Goal: Task Accomplishment & Management: Use online tool/utility

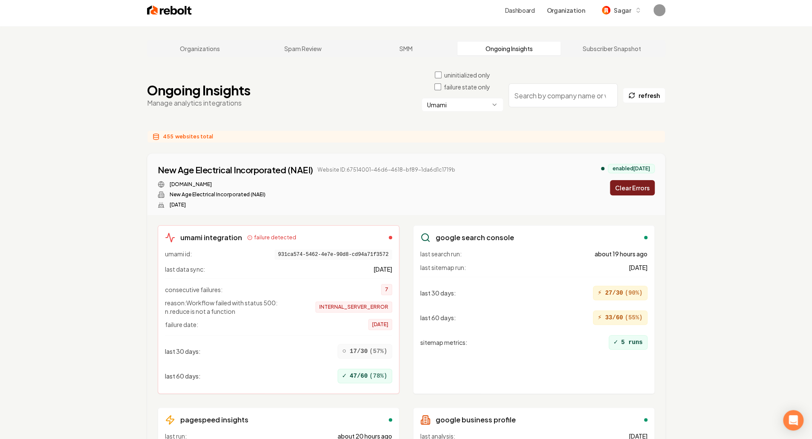
click at [625, 180] on button "Clear Errors" at bounding box center [632, 187] width 45 height 15
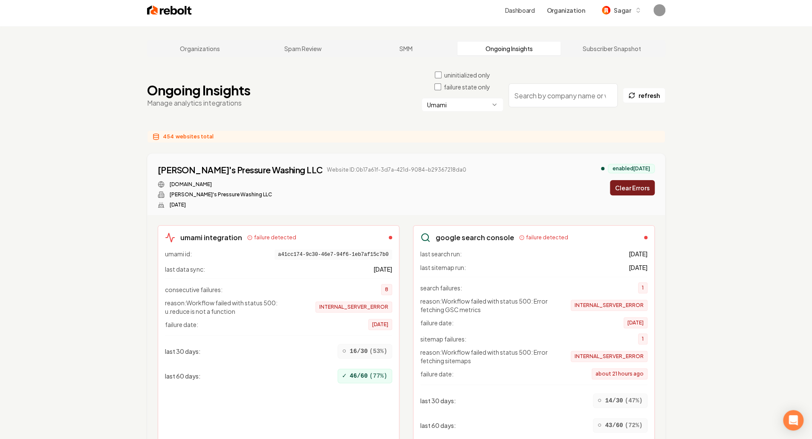
click at [625, 180] on button "Clear Errors" at bounding box center [632, 187] width 45 height 15
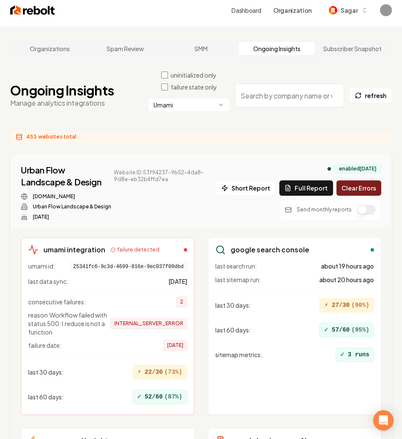
click at [363, 180] on button "Clear Errors" at bounding box center [358, 187] width 45 height 15
click at [366, 180] on button "Clear Errors" at bounding box center [358, 187] width 45 height 15
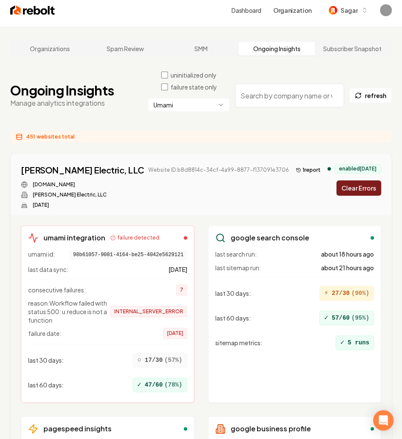
click at [355, 180] on button "Clear Errors" at bounding box center [358, 187] width 45 height 15
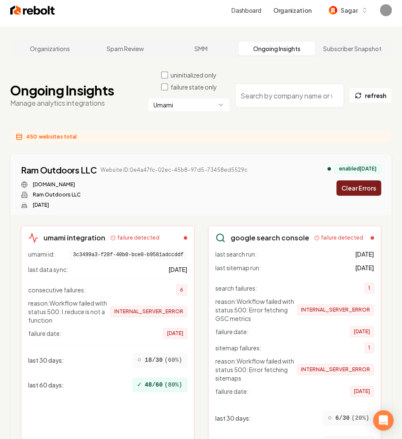
click at [349, 180] on button "Clear Errors" at bounding box center [358, 187] width 45 height 15
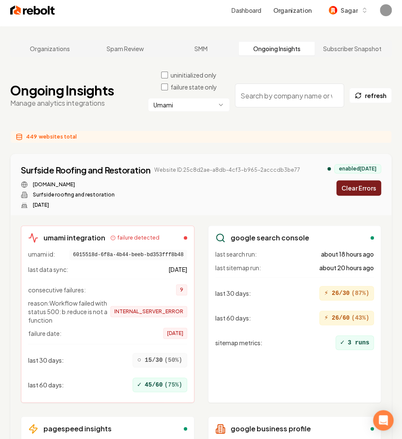
click at [349, 180] on button "Clear Errors" at bounding box center [358, 187] width 45 height 15
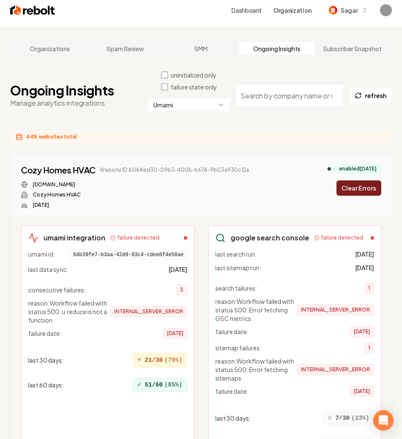
click at [362, 180] on button "Clear Errors" at bounding box center [358, 187] width 45 height 15
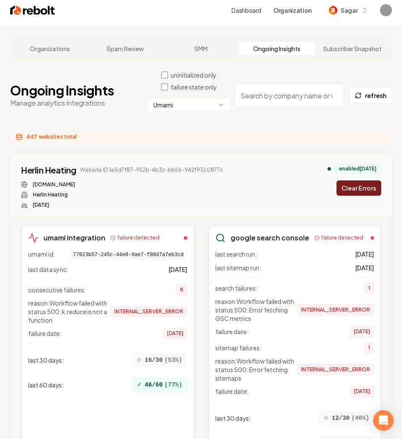
click at [365, 180] on button "Clear Errors" at bounding box center [358, 187] width 45 height 15
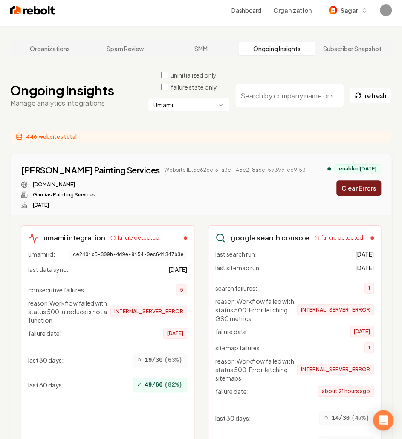
click at [353, 180] on button "Clear Errors" at bounding box center [358, 187] width 45 height 15
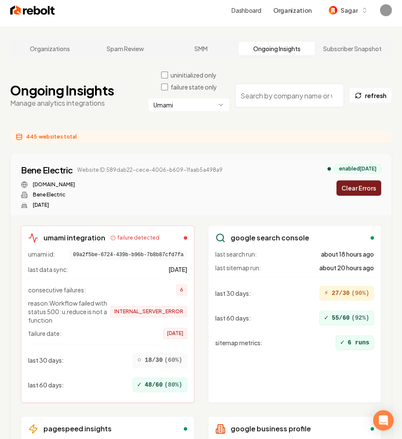
click at [358, 180] on button "Clear Errors" at bounding box center [358, 187] width 45 height 15
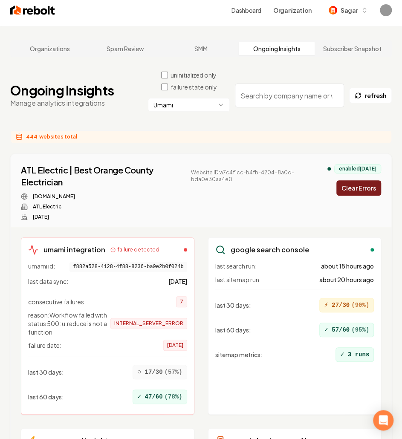
click at [342, 181] on button "Clear Errors" at bounding box center [358, 187] width 45 height 15
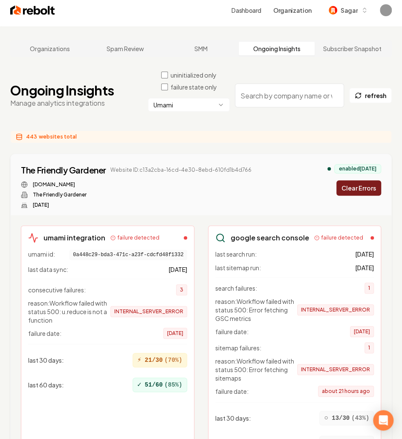
click at [361, 180] on button "Clear Errors" at bounding box center [358, 187] width 45 height 15
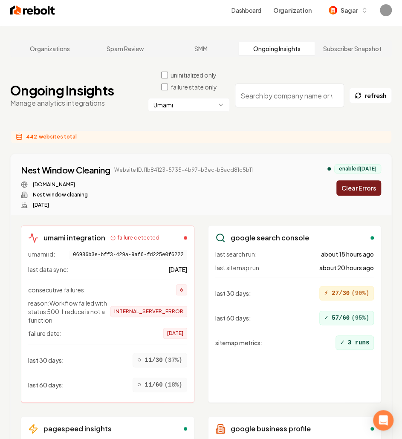
click at [362, 180] on button "Clear Errors" at bounding box center [358, 187] width 45 height 15
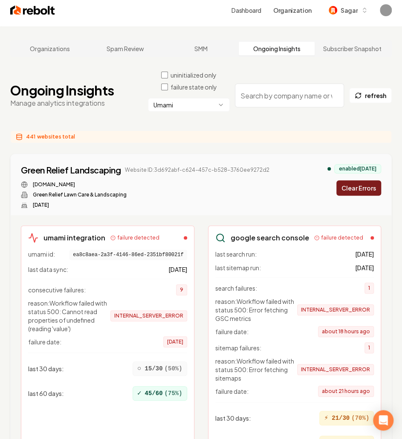
click at [363, 180] on button "Clear Errors" at bounding box center [358, 187] width 45 height 15
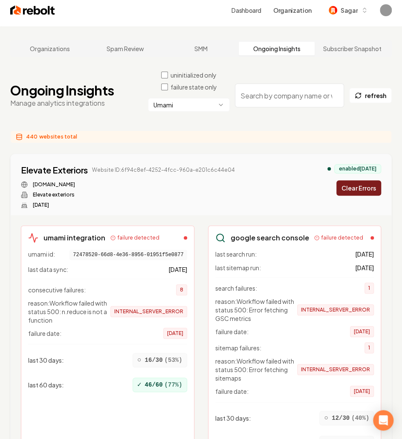
click at [354, 180] on button "Clear Errors" at bounding box center [358, 187] width 45 height 15
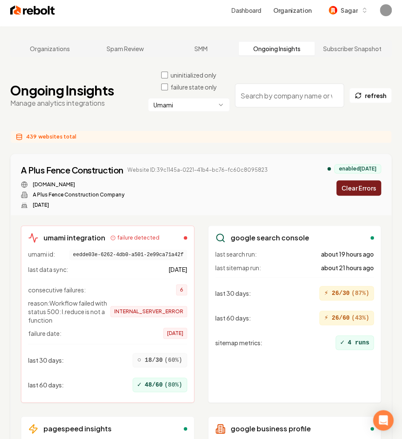
click at [365, 180] on button "Clear Errors" at bounding box center [358, 187] width 45 height 15
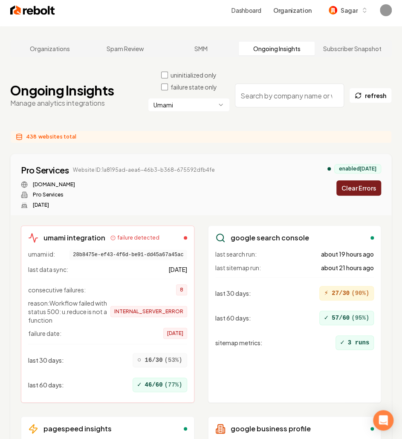
click at [365, 180] on button "Clear Errors" at bounding box center [358, 187] width 45 height 15
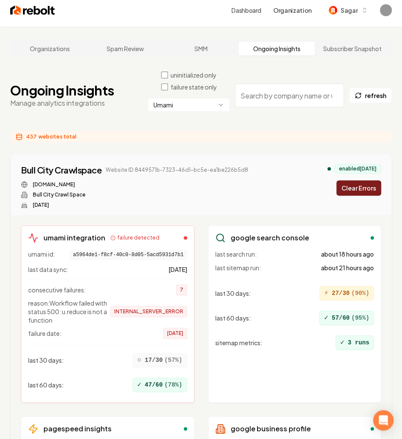
click at [355, 180] on button "Clear Errors" at bounding box center [358, 187] width 45 height 15
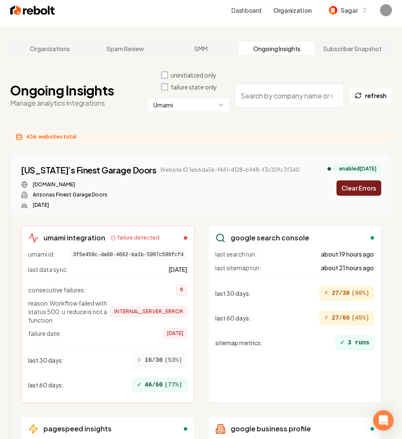
click at [356, 180] on button "Clear Errors" at bounding box center [358, 187] width 45 height 15
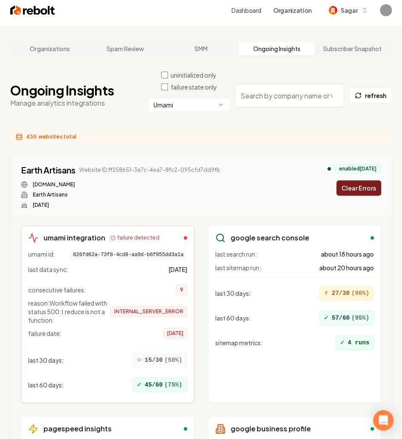
click at [364, 180] on button "Clear Errors" at bounding box center [358, 187] width 45 height 15
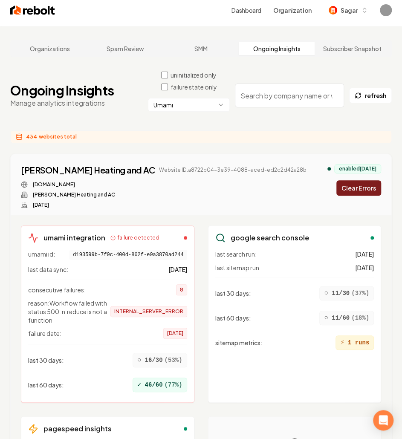
click at [362, 180] on button "Clear Errors" at bounding box center [358, 187] width 45 height 15
click at [362, 167] on div "enabled 21 days ago Clearing..." at bounding box center [354, 180] width 54 height 32
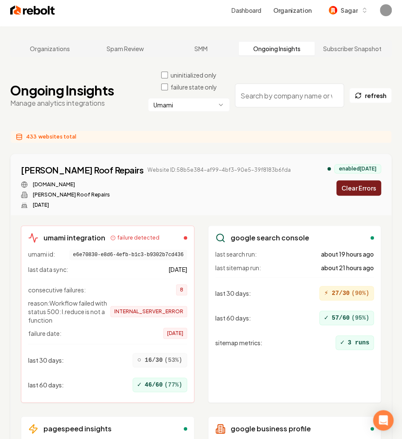
click at [355, 180] on button "Clear Errors" at bounding box center [358, 187] width 45 height 15
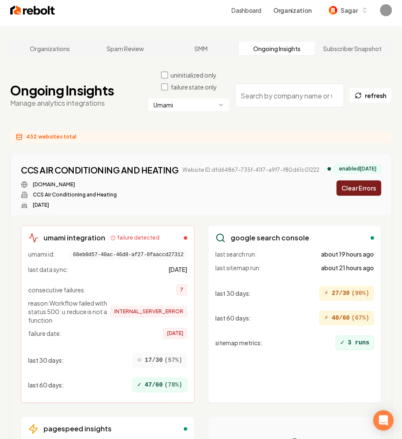
click at [363, 180] on button "Clear Errors" at bounding box center [358, 187] width 45 height 15
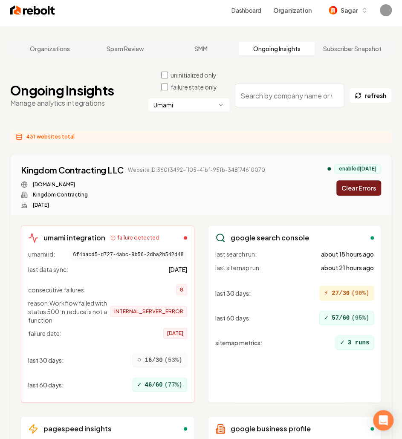
click at [370, 180] on button "Clear Errors" at bounding box center [358, 187] width 45 height 15
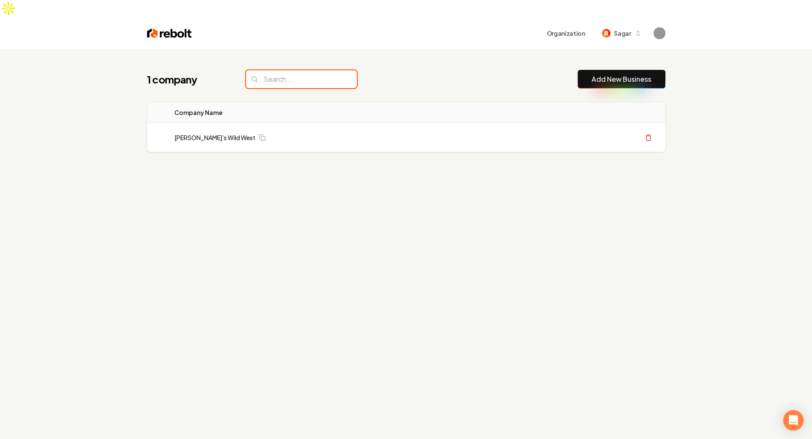
click at [311, 70] on input "search" at bounding box center [301, 79] width 111 height 18
paste input "New Season Cleaning"
type input "New Season Cleaning"
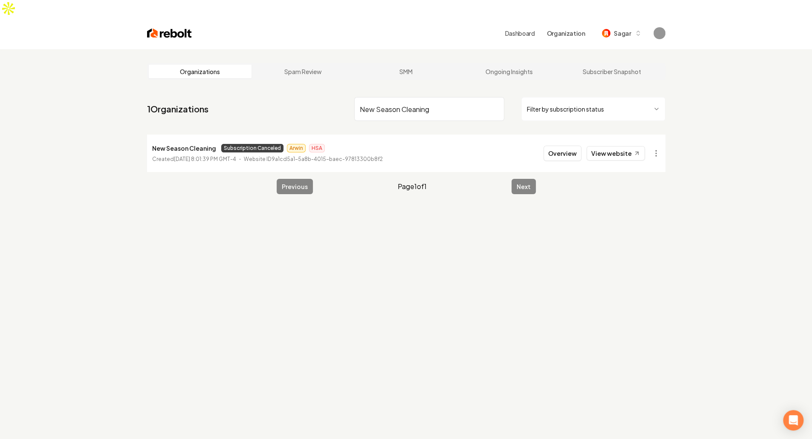
type input "New Season Cleaning"
click at [171, 143] on p "New Season Cleaning" at bounding box center [184, 148] width 64 height 10
click at [566, 146] on button "Overview" at bounding box center [562, 153] width 38 height 15
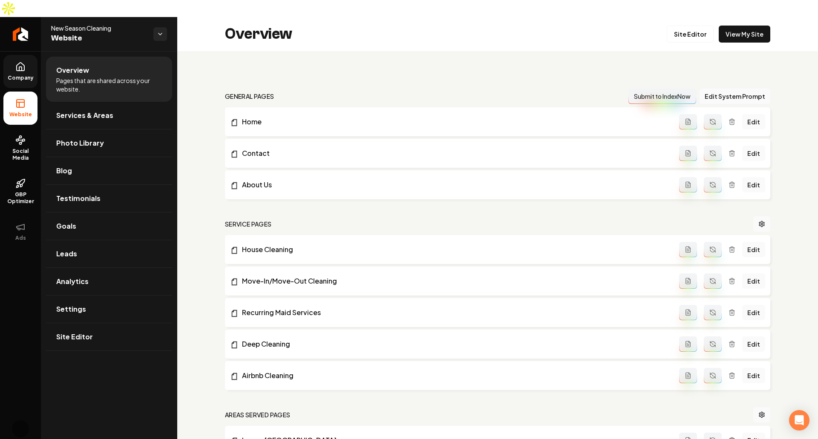
click at [20, 75] on span "Company" at bounding box center [20, 78] width 33 height 7
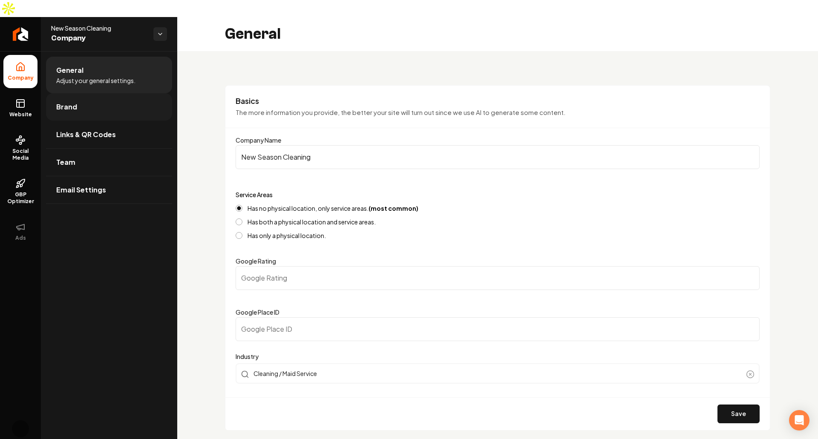
click at [96, 93] on link "Brand" at bounding box center [109, 106] width 126 height 27
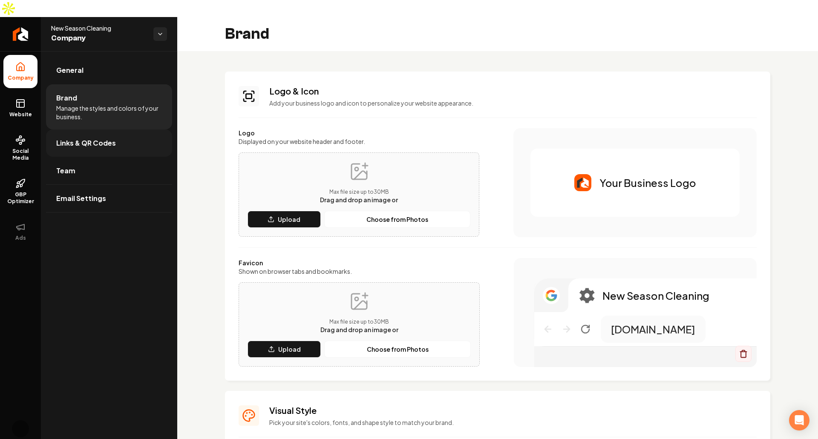
click at [109, 138] on span "Links & QR Codes" at bounding box center [86, 143] width 60 height 10
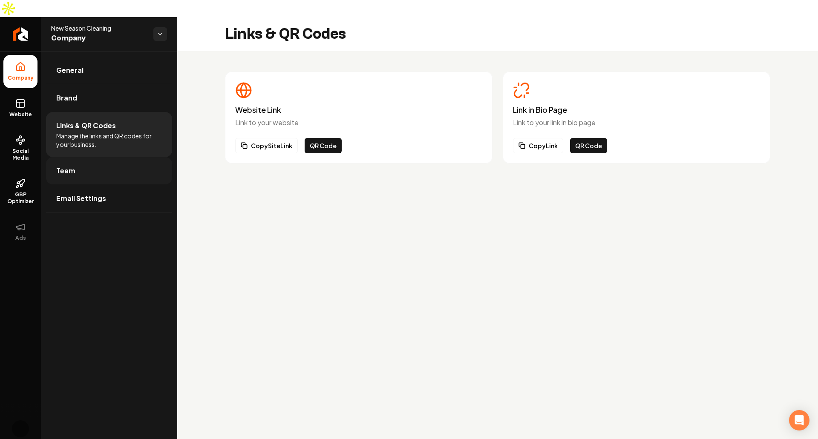
click at [95, 164] on link "Team" at bounding box center [109, 170] width 126 height 27
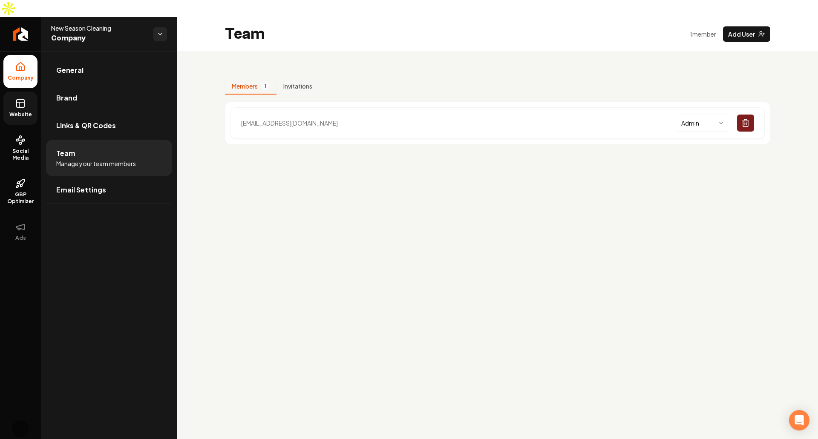
click at [16, 92] on link "Website" at bounding box center [20, 108] width 34 height 33
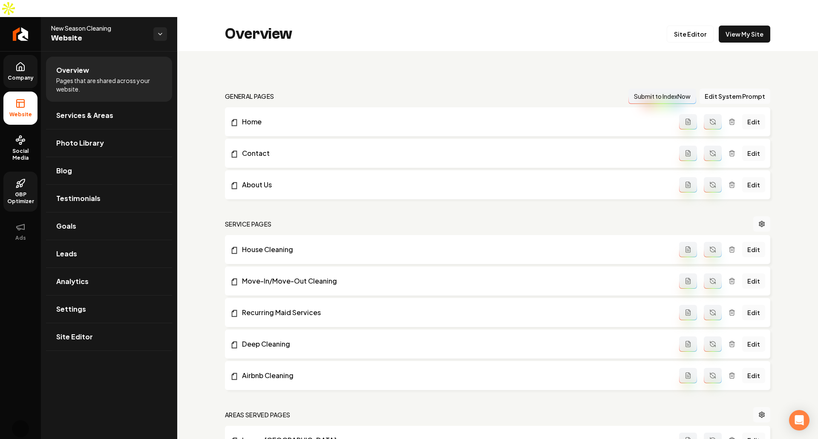
click at [5, 172] on link "GBP Optimizer" at bounding box center [20, 192] width 34 height 40
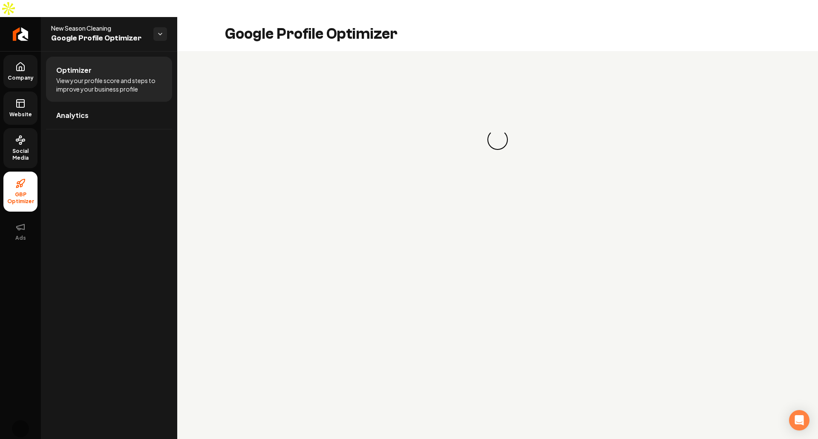
click at [16, 148] on span "Social Media" at bounding box center [20, 155] width 34 height 14
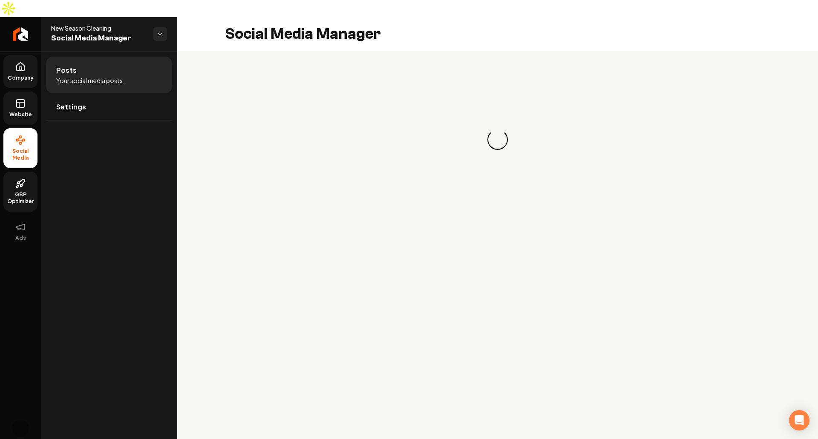
click at [17, 100] on rect at bounding box center [21, 104] width 8 height 8
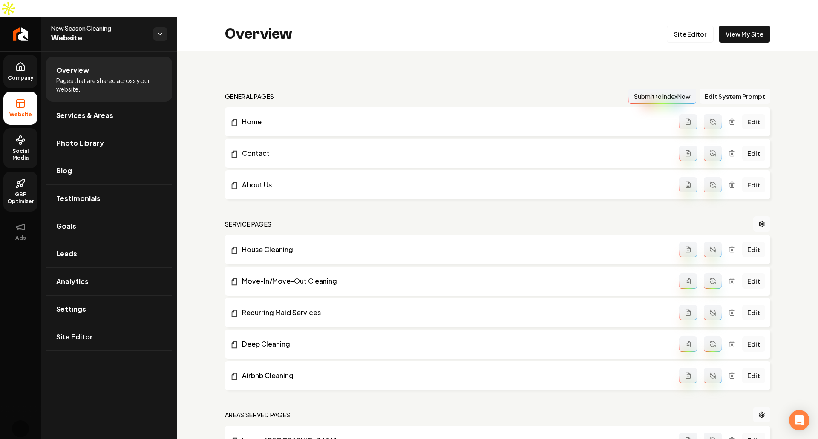
click at [21, 75] on span "Company" at bounding box center [20, 78] width 33 height 7
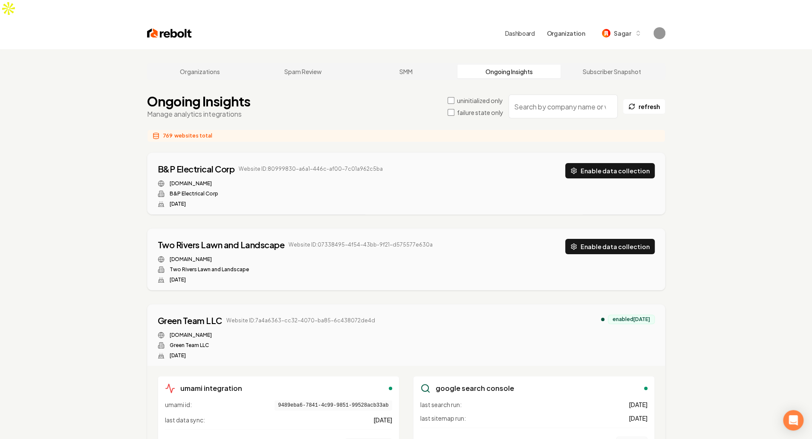
click at [469, 108] on label "failure state only" at bounding box center [480, 112] width 46 height 9
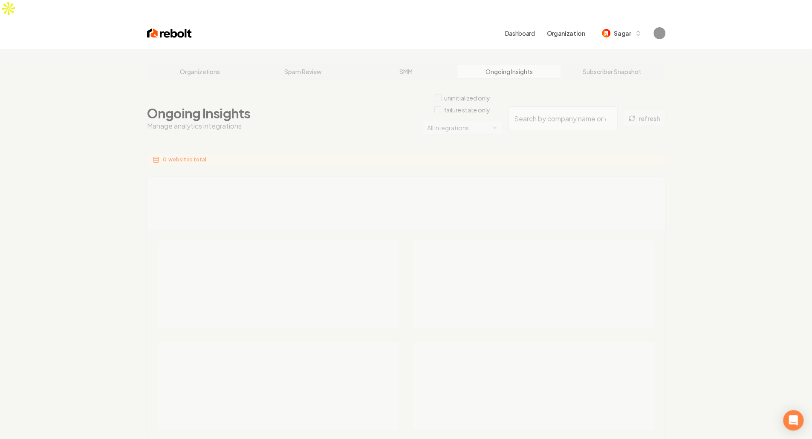
drag, startPoint x: 472, startPoint y: 107, endPoint x: 447, endPoint y: 110, distance: 25.4
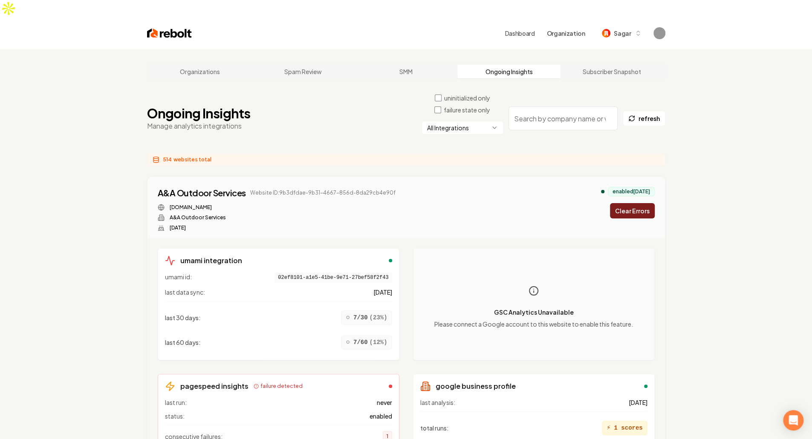
click at [485, 110] on html "Dashboard Organization Sagar Organizations Spam Review SMM Ongoing Insights Sub…" at bounding box center [406, 219] width 812 height 439
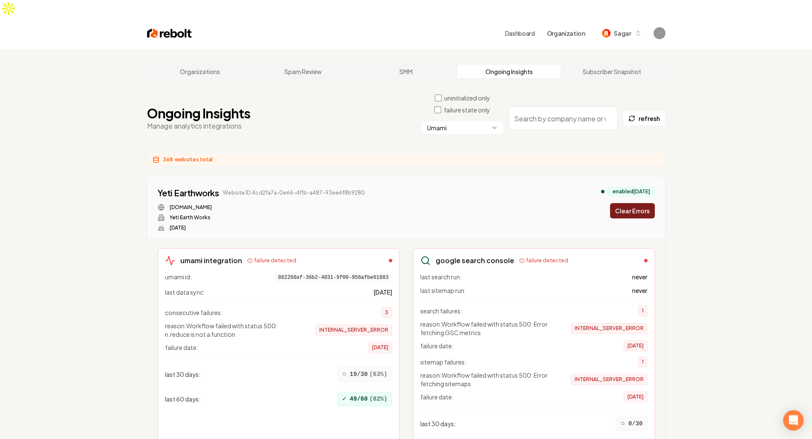
click at [637, 203] on button "Clear Errors" at bounding box center [632, 210] width 45 height 15
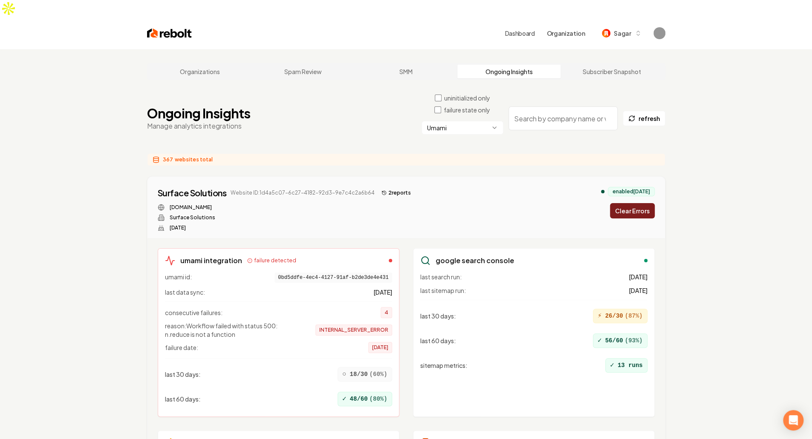
click at [635, 203] on button "Clear Errors" at bounding box center [632, 210] width 45 height 15
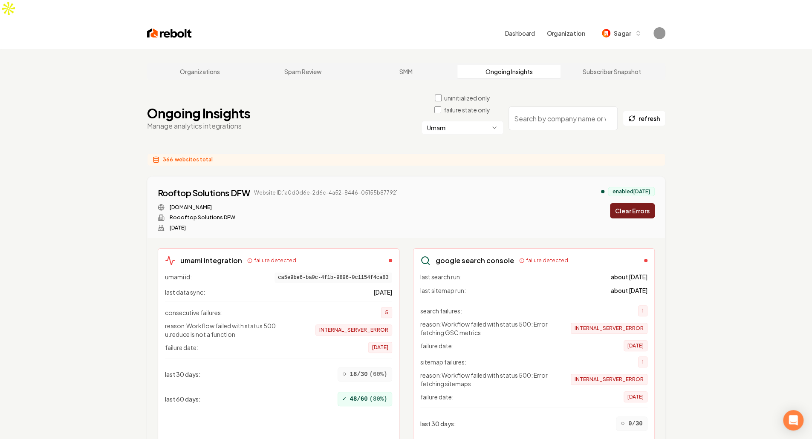
click at [629, 203] on button "Clear Errors" at bounding box center [632, 210] width 45 height 15
click at [635, 203] on button "Clear Errors" at bounding box center [632, 210] width 45 height 15
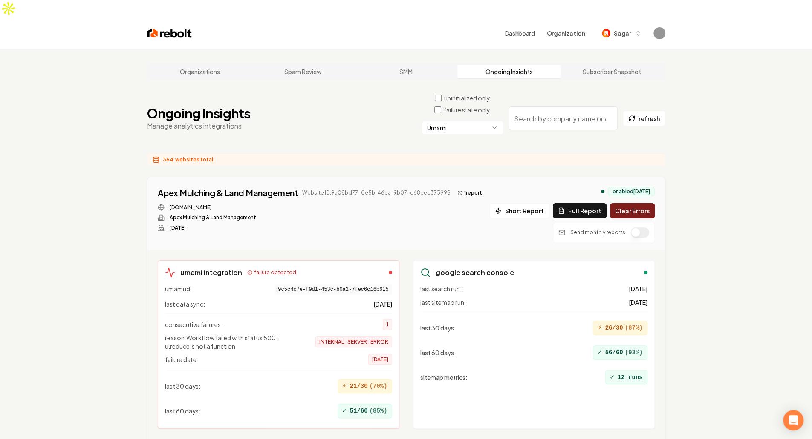
click at [634, 203] on button "Clear Errors" at bounding box center [632, 210] width 45 height 15
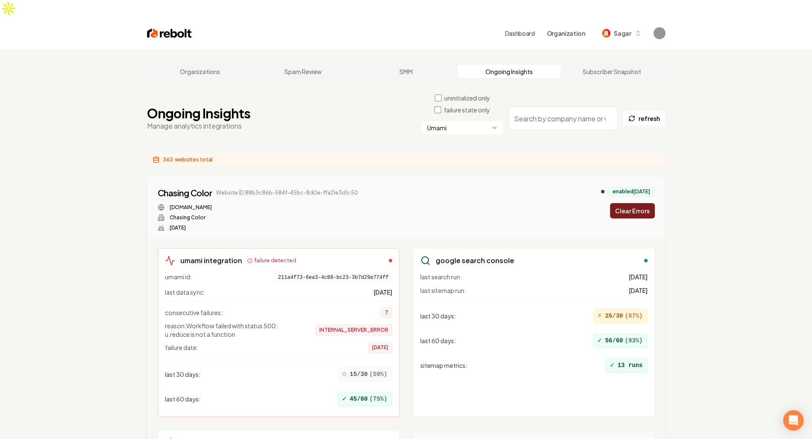
click at [635, 203] on button "Clear Errors" at bounding box center [632, 210] width 45 height 15
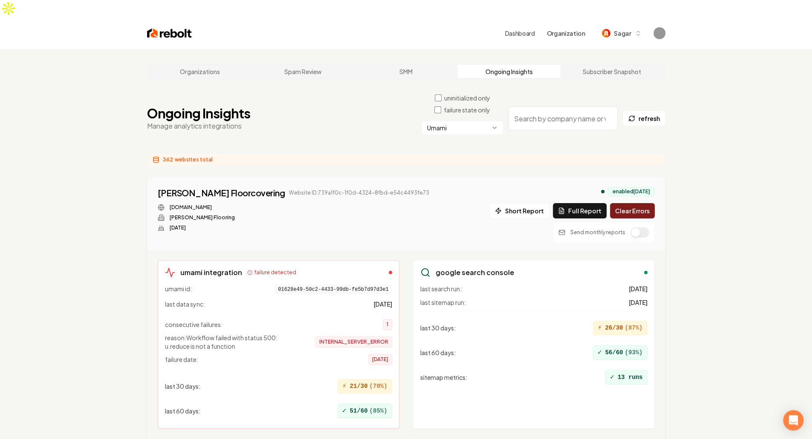
click at [636, 203] on button "Clear Errors" at bounding box center [632, 210] width 45 height 15
click at [636, 203] on div "Short Report Full Report Clearing..." at bounding box center [573, 210] width 163 height 15
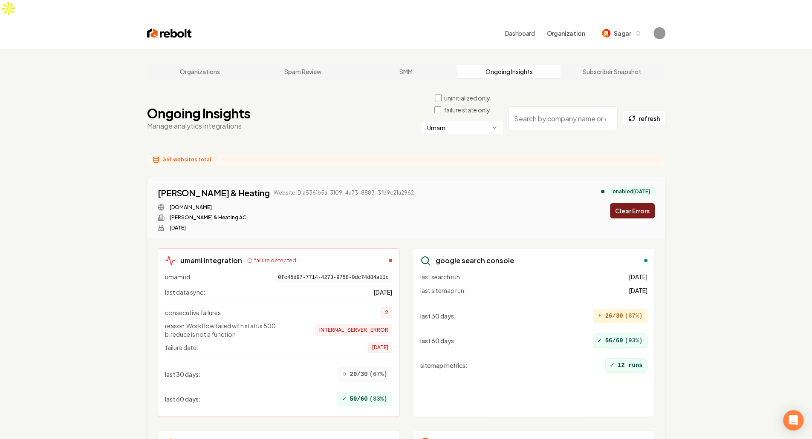
click at [642, 203] on button "Clear Errors" at bounding box center [632, 210] width 45 height 15
click at [637, 203] on button "Clear Errors" at bounding box center [632, 210] width 45 height 15
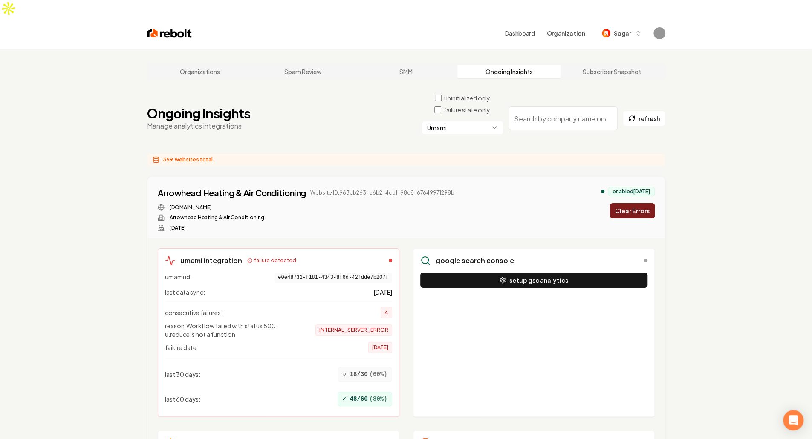
click at [637, 203] on button "Clear Errors" at bounding box center [632, 210] width 45 height 15
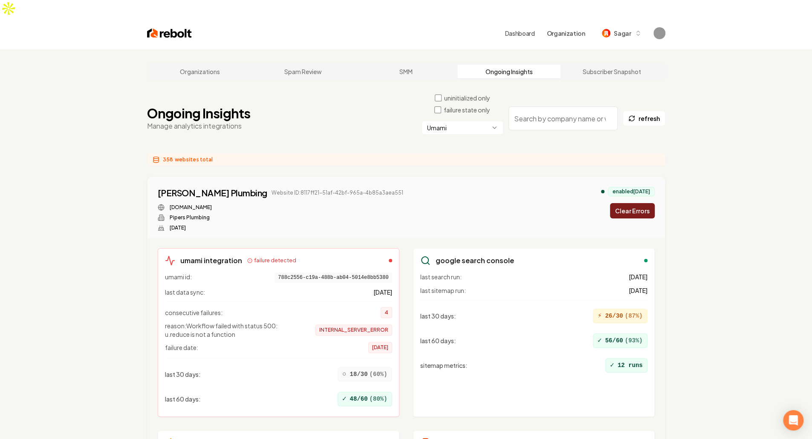
click at [643, 203] on button "Clear Errors" at bounding box center [632, 210] width 45 height 15
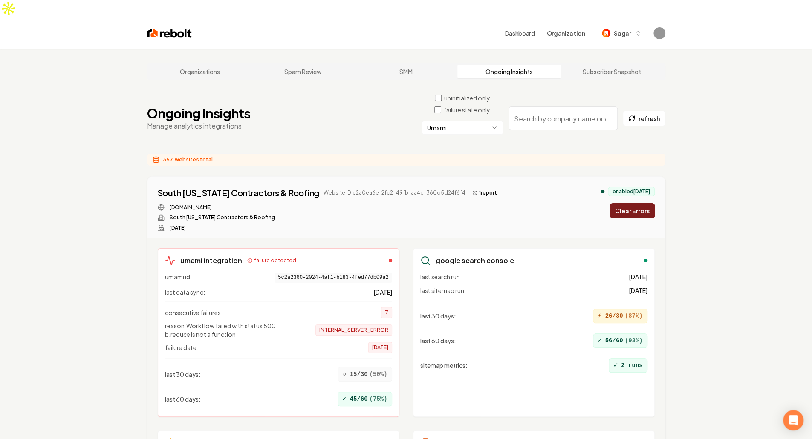
click at [643, 203] on button "Clear Errors" at bounding box center [632, 210] width 45 height 15
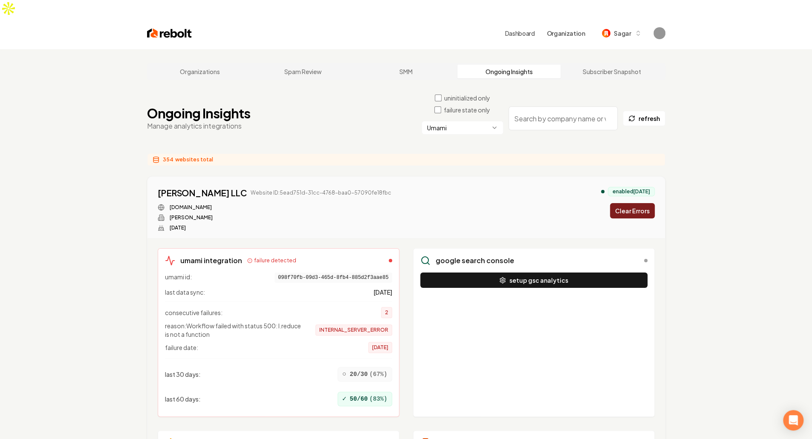
click at [643, 203] on button "Clear Errors" at bounding box center [632, 210] width 45 height 15
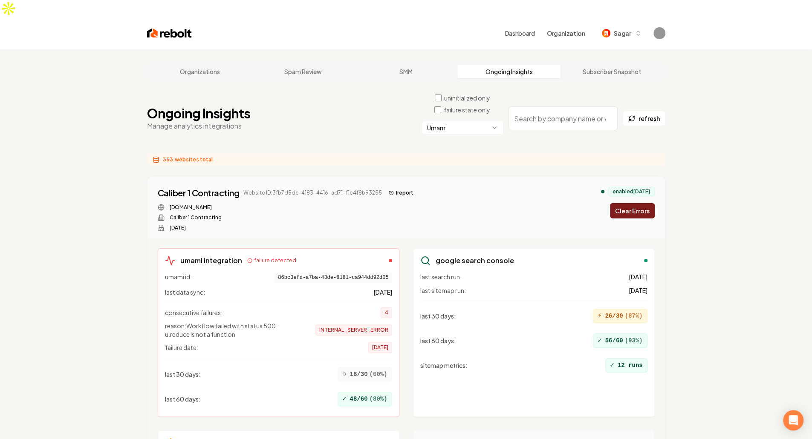
click at [643, 203] on button "Clear Errors" at bounding box center [632, 210] width 45 height 15
